Goal: Task Accomplishment & Management: Use online tool/utility

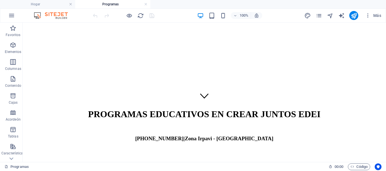
scroll to position [56, 0]
click at [68, 114] on icon at bounding box center [66, 114] width 3 height 6
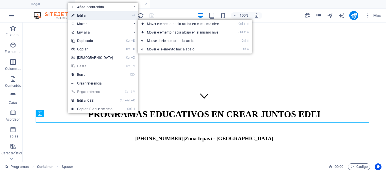
click at [80, 15] on font "Editar" at bounding box center [81, 16] width 9 height 4
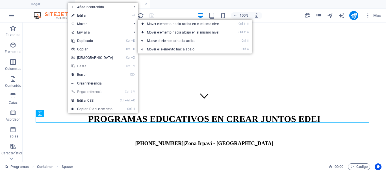
select select "px"
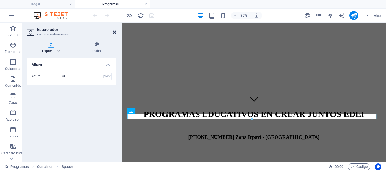
click at [114, 32] on icon at bounding box center [114, 32] width 3 height 5
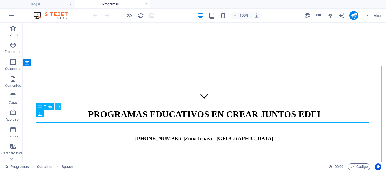
click at [59, 107] on icon at bounding box center [57, 107] width 3 height 6
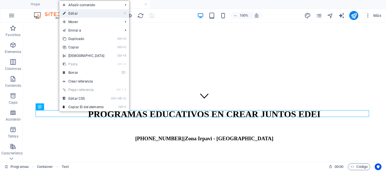
click at [73, 14] on font "Editar" at bounding box center [72, 14] width 9 height 4
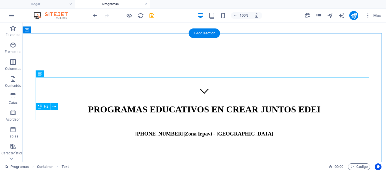
scroll to position [90, 0]
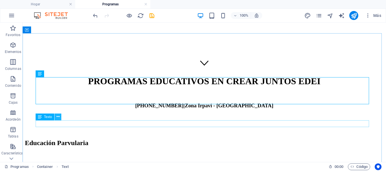
click at [58, 115] on icon at bounding box center [57, 117] width 3 height 6
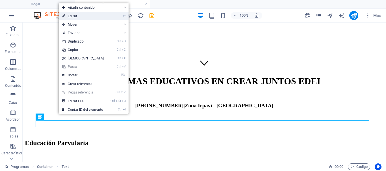
click at [73, 17] on font "Editar" at bounding box center [72, 16] width 9 height 4
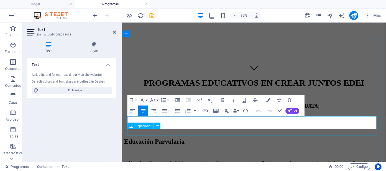
scroll to position [82, 0]
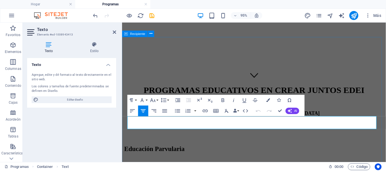
drag, startPoint x: 271, startPoint y: 130, endPoint x: 127, endPoint y: 123, distance: 145.0
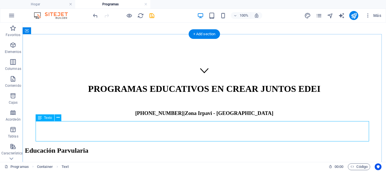
scroll to position [89, 0]
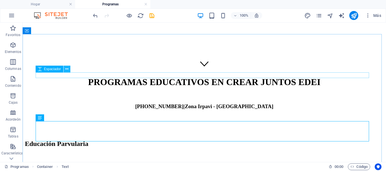
click at [68, 69] on icon at bounding box center [66, 69] width 3 height 6
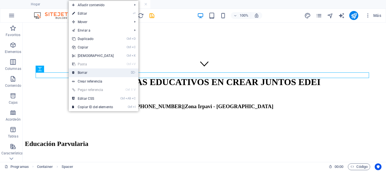
click at [81, 74] on font "Borrar" at bounding box center [83, 73] width 10 height 4
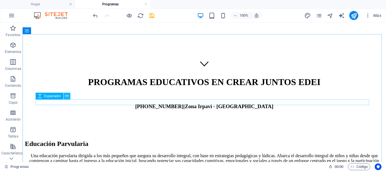
click at [68, 97] on icon at bounding box center [66, 96] width 3 height 6
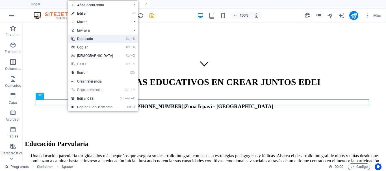
click at [82, 38] on font "Duplicado" at bounding box center [85, 39] width 16 height 4
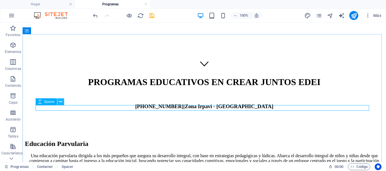
click at [62, 100] on icon at bounding box center [60, 102] width 3 height 6
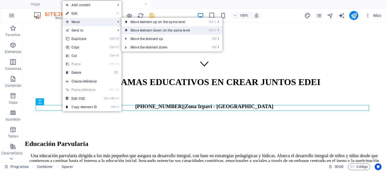
click at [137, 32] on link "Ctrl ⇧ ⬇ Move element down on the same level" at bounding box center [161, 30] width 80 height 8
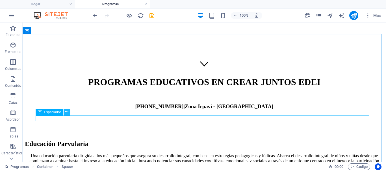
click at [67, 113] on icon at bounding box center [66, 112] width 3 height 6
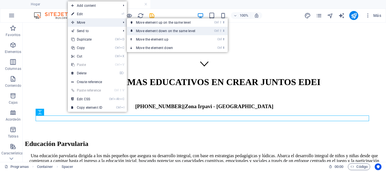
click at [138, 29] on link "Ctrl ⇧ ⬇ Move element down on the same level" at bounding box center [167, 31] width 80 height 8
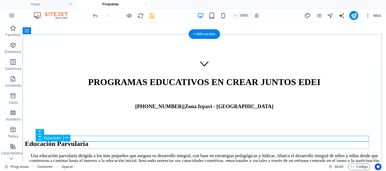
scroll to position [116, 0]
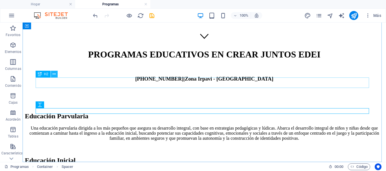
click at [55, 75] on icon at bounding box center [54, 74] width 3 height 6
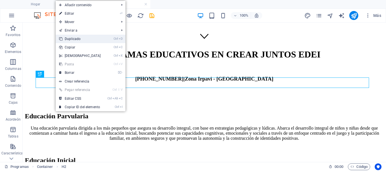
click at [68, 41] on link "Ctrl D Duplicado" at bounding box center [80, 39] width 49 height 8
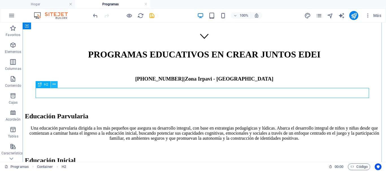
click at [55, 85] on icon at bounding box center [54, 85] width 3 height 6
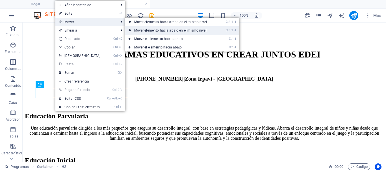
click at [138, 29] on font "Mover elemento hacia abajo en el mismo nivel" at bounding box center [170, 31] width 72 height 4
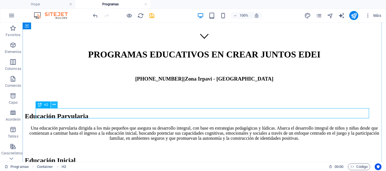
click at [54, 105] on icon at bounding box center [54, 105] width 3 height 6
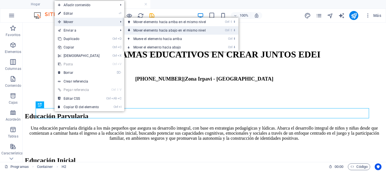
drag, startPoint x: 129, startPoint y: 29, endPoint x: 147, endPoint y: 42, distance: 21.4
click at [129, 29] on icon at bounding box center [129, 30] width 3 height 8
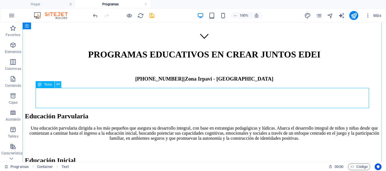
click at [56, 85] on button at bounding box center [58, 84] width 7 height 7
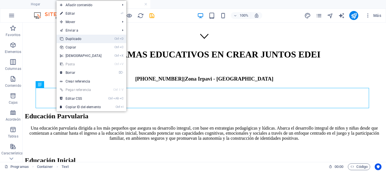
drag, startPoint x: 70, startPoint y: 40, endPoint x: 70, endPoint y: 34, distance: 5.9
click at [70, 40] on font "Duplicado" at bounding box center [74, 39] width 16 height 4
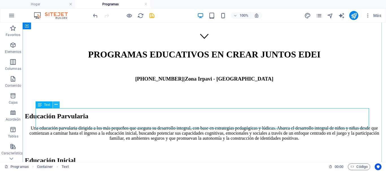
click at [55, 105] on icon at bounding box center [56, 105] width 3 height 6
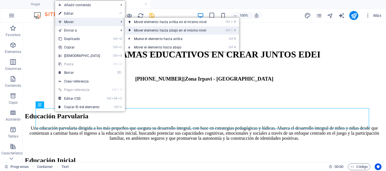
click at [131, 29] on link "Ctrl ⇧ ⬇ Mover elemento hacia abajo en el mismo nivel" at bounding box center [171, 30] width 93 height 8
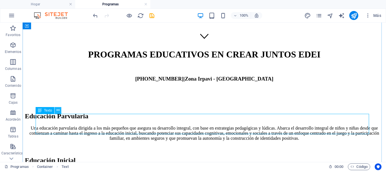
click at [58, 108] on icon at bounding box center [57, 111] width 3 height 6
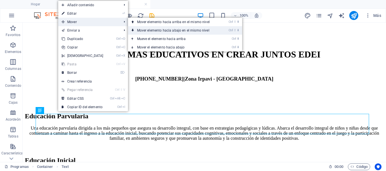
click at [138, 29] on font "Mover elemento hacia abajo en el mismo nivel" at bounding box center [173, 31] width 72 height 4
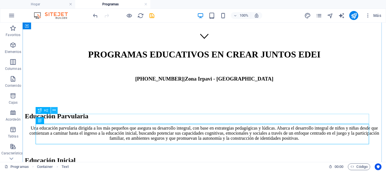
click at [55, 112] on icon at bounding box center [54, 111] width 3 height 6
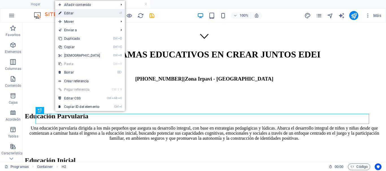
drag, startPoint x: 69, startPoint y: 13, endPoint x: 105, endPoint y: 75, distance: 71.3
click at [69, 13] on font "Editar" at bounding box center [68, 13] width 9 height 4
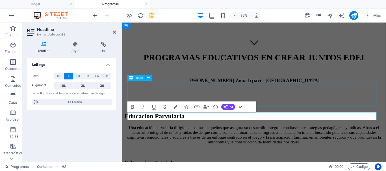
scroll to position [113, 0]
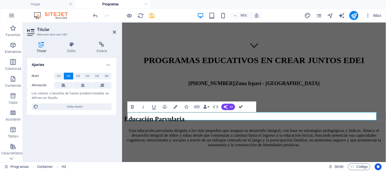
drag, startPoint x: 241, startPoint y: 105, endPoint x: 218, endPoint y: 83, distance: 31.6
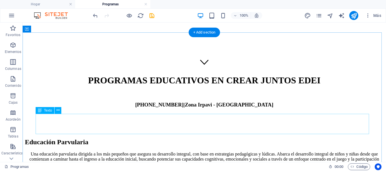
scroll to position [147, 0]
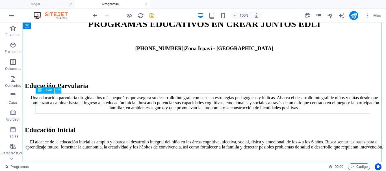
click at [58, 91] on icon at bounding box center [57, 90] width 3 height 6
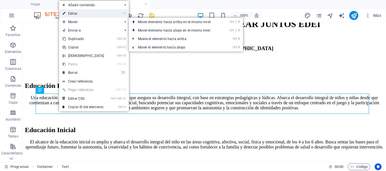
drag, startPoint x: 73, startPoint y: 15, endPoint x: 99, endPoint y: 34, distance: 31.7
click at [73, 15] on font "Editar" at bounding box center [72, 14] width 9 height 4
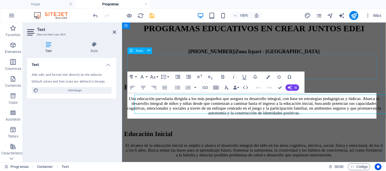
scroll to position [142, 0]
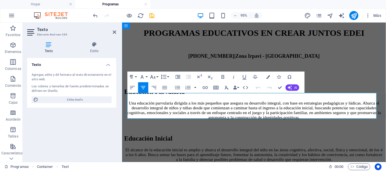
drag, startPoint x: 277, startPoint y: 119, endPoint x: 136, endPoint y: 101, distance: 141.9
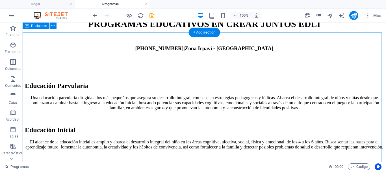
scroll to position [0, 0]
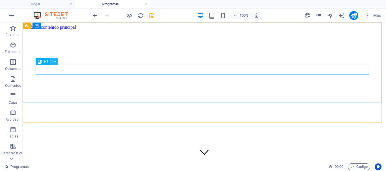
click at [54, 63] on icon at bounding box center [54, 62] width 3 height 6
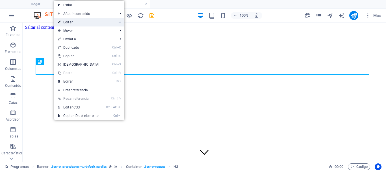
click at [69, 23] on font "Editar" at bounding box center [67, 22] width 9 height 4
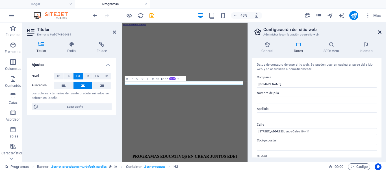
click at [379, 31] on icon at bounding box center [379, 32] width 3 height 5
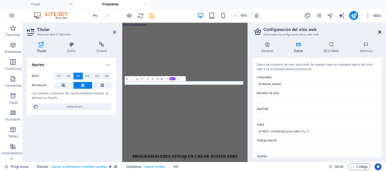
drag, startPoint x: 378, startPoint y: 32, endPoint x: 268, endPoint y: 10, distance: 112.6
click at [378, 32] on icon at bounding box center [379, 32] width 3 height 5
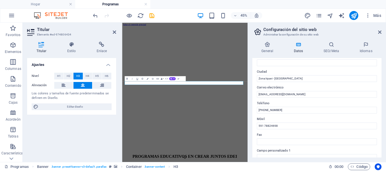
scroll to position [113, 0]
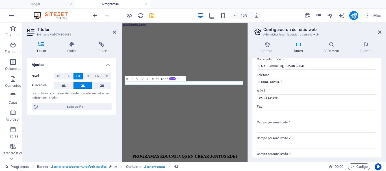
click at [379, 29] on h2 "Configuración del sitio web" at bounding box center [322, 29] width 118 height 5
click at [381, 33] on icon at bounding box center [379, 32] width 3 height 5
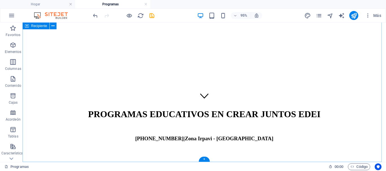
scroll to position [147, 0]
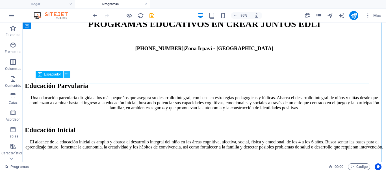
click at [68, 75] on icon at bounding box center [66, 74] width 3 height 6
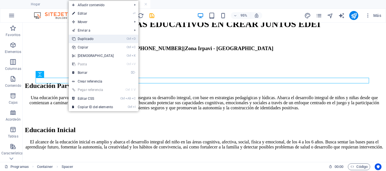
click at [84, 41] on link "Ctrl D Duplicado" at bounding box center [93, 39] width 49 height 8
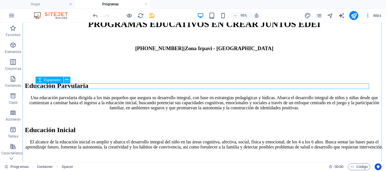
click at [68, 81] on icon at bounding box center [66, 80] width 3 height 6
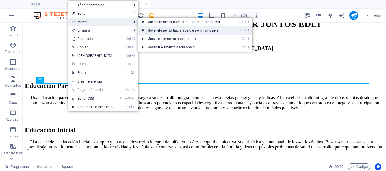
click at [152, 29] on font "Mover elemento hacia abajo en el mismo nivel" at bounding box center [183, 31] width 72 height 4
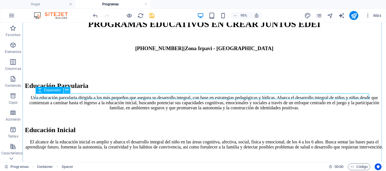
click at [68, 90] on icon at bounding box center [66, 90] width 3 height 6
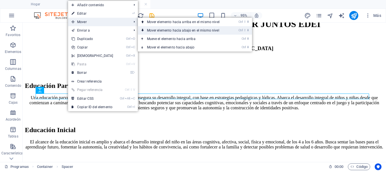
click at [154, 31] on font "Mover elemento hacia abajo en el mismo nivel" at bounding box center [183, 31] width 72 height 4
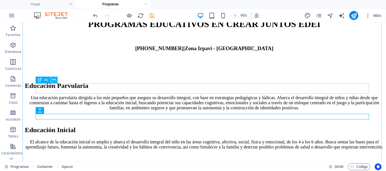
click at [55, 80] on icon at bounding box center [54, 80] width 3 height 6
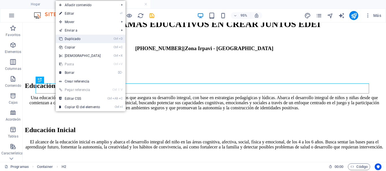
drag, startPoint x: 73, startPoint y: 40, endPoint x: 141, endPoint y: 69, distance: 74.2
click at [73, 40] on font "Duplicado" at bounding box center [73, 39] width 16 height 4
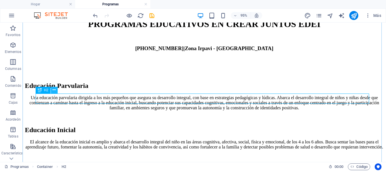
click at [55, 91] on icon at bounding box center [54, 90] width 3 height 6
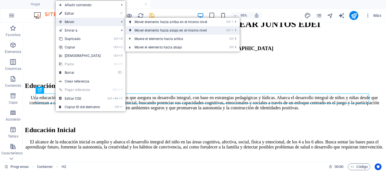
click at [140, 31] on font "Mover elemento hacia abajo en el mismo nivel" at bounding box center [170, 31] width 72 height 4
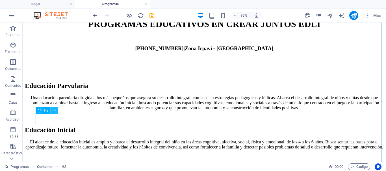
click at [55, 110] on icon at bounding box center [54, 111] width 3 height 6
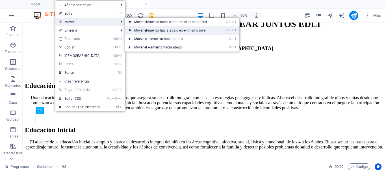
click at [145, 28] on link "Ctrl ⇧ ⬇ Mover elemento hacia abajo en el mismo nivel" at bounding box center [171, 30] width 93 height 8
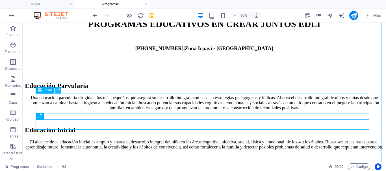
click at [56, 91] on icon at bounding box center [57, 90] width 3 height 6
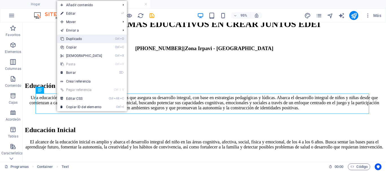
drag, startPoint x: 75, startPoint y: 38, endPoint x: 75, endPoint y: 26, distance: 12.1
click at [75, 38] on font "Duplicado" at bounding box center [74, 39] width 16 height 4
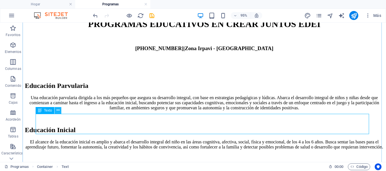
click at [56, 112] on icon at bounding box center [57, 111] width 3 height 6
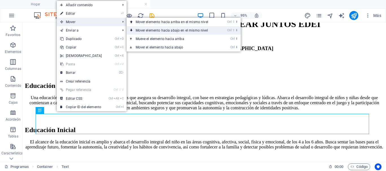
click at [147, 31] on font "Mover elemento hacia abajo en el mismo nivel" at bounding box center [172, 31] width 72 height 4
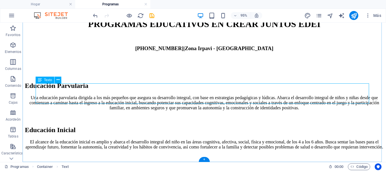
scroll to position [183, 0]
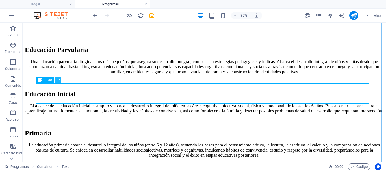
click at [58, 81] on icon at bounding box center [57, 80] width 3 height 6
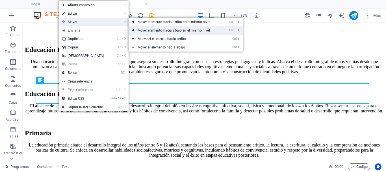
click at [143, 29] on font "Mover elemento hacia abajo en el mismo nivel" at bounding box center [174, 31] width 72 height 4
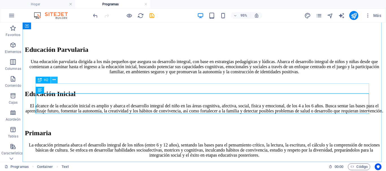
click at [55, 81] on icon at bounding box center [54, 80] width 3 height 6
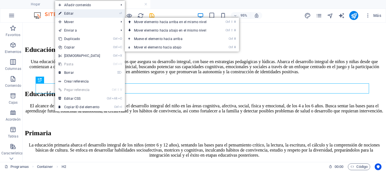
click at [70, 15] on font "Editar" at bounding box center [68, 14] width 9 height 4
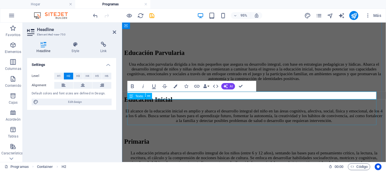
scroll to position [176, 0]
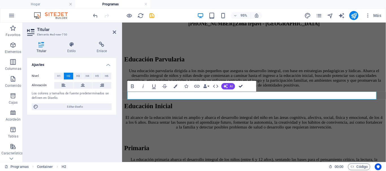
drag, startPoint x: 242, startPoint y: 86, endPoint x: 233, endPoint y: 94, distance: 11.8
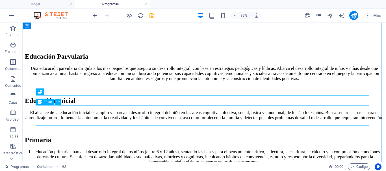
scroll to position [171, 0]
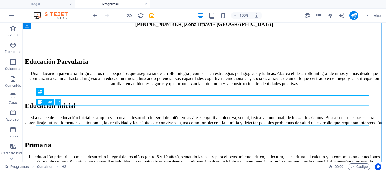
click at [58, 102] on icon at bounding box center [57, 102] width 3 height 6
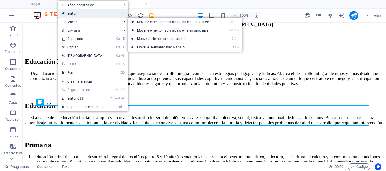
click at [71, 15] on font "Editar" at bounding box center [71, 14] width 9 height 4
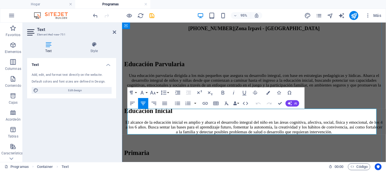
scroll to position [166, 0]
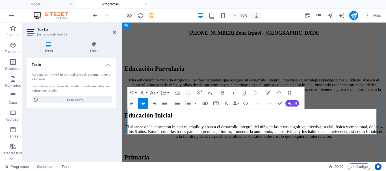
drag, startPoint x: 326, startPoint y: 138, endPoint x: 133, endPoint y: 117, distance: 193.8
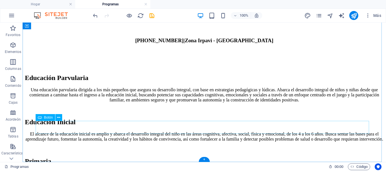
scroll to position [183, 0]
